Goal: Navigation & Orientation: Go to known website

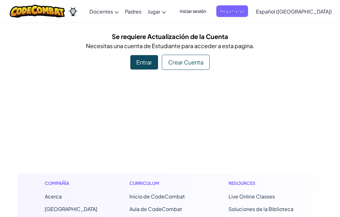
click at [144, 61] on div "Entrar" at bounding box center [144, 62] width 28 height 14
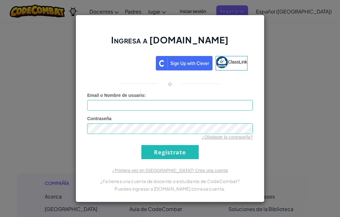
click at [305, 59] on div "Ingresa a [DOMAIN_NAME] ClassLink o Error desconocido. Email o Nombre de usuari…" at bounding box center [170, 108] width 340 height 217
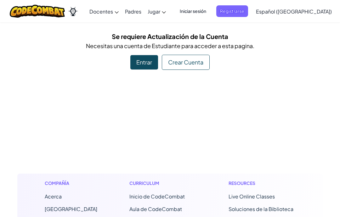
click at [207, 11] on span "Iniciar sesión" at bounding box center [193, 11] width 34 height 12
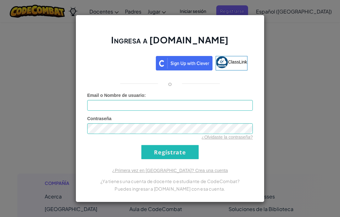
click at [294, 78] on div "Ingresa a [DOMAIN_NAME] ClassLink o Error desconocido. Email o Nombre de usuari…" at bounding box center [170, 108] width 340 height 217
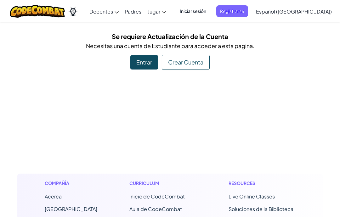
click at [199, 16] on span "Iniciar sesión" at bounding box center [193, 11] width 34 height 12
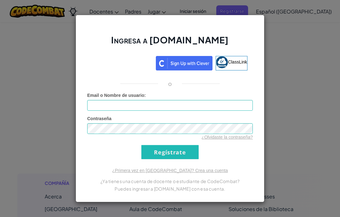
click at [304, 95] on div "Ingresa a [DOMAIN_NAME] ClassLink o Error desconocido. Email o Nombre de usuari…" at bounding box center [170, 108] width 340 height 217
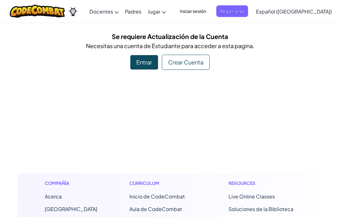
click at [310, 65] on div "Se requiere Actualización de la Cuenta Necesitas una cuenta de Estudiante para …" at bounding box center [170, 51] width 306 height 38
click at [204, 11] on span "Iniciar sesión" at bounding box center [193, 11] width 34 height 12
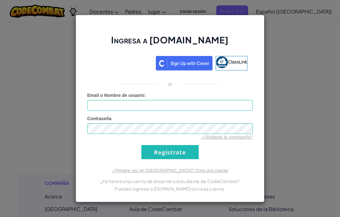
click at [129, 67] on div "Acceder con Google. Se abre en una pestaña nueva" at bounding box center [123, 62] width 60 height 14
click at [317, 81] on div "Ingresa a [DOMAIN_NAME] ClassLink o Error desconocido. Email o Nombre de usuari…" at bounding box center [170, 108] width 340 height 217
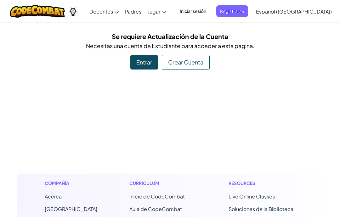
click at [209, 10] on span "Iniciar sesión" at bounding box center [193, 11] width 34 height 12
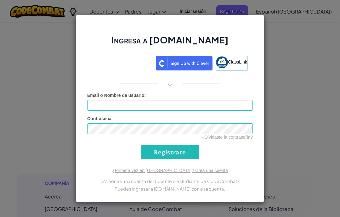
click at [301, 43] on div "Ingresa a [DOMAIN_NAME] ClassLink o Error desconocido. Email o Nombre de usuari…" at bounding box center [170, 108] width 340 height 217
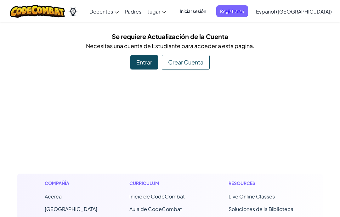
click at [206, 9] on span "Iniciar sesión" at bounding box center [193, 11] width 34 height 12
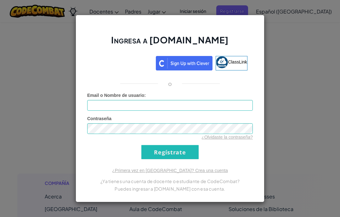
click at [133, 62] on div "Acceder con Google. Se abre en una pestaña nueva" at bounding box center [123, 62] width 60 height 14
